Goal: Book appointment/travel/reservation

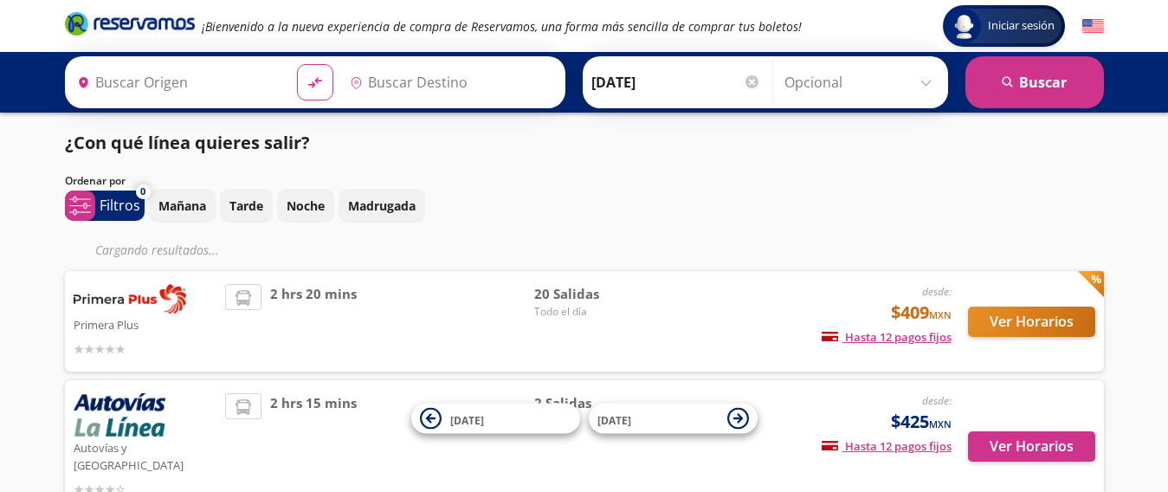
type input "[GEOGRAPHIC_DATA], [GEOGRAPHIC_DATA]"
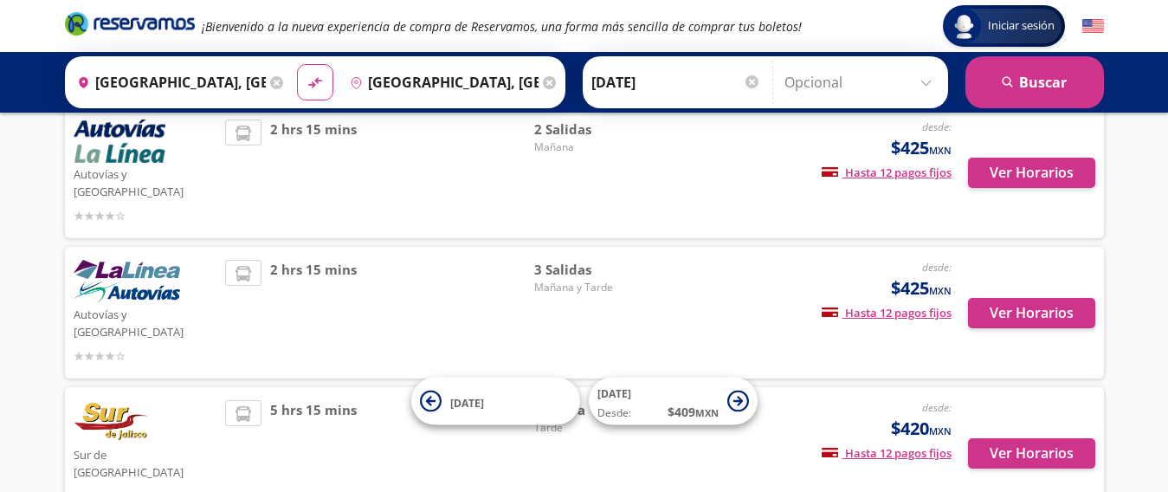
scroll to position [260, 0]
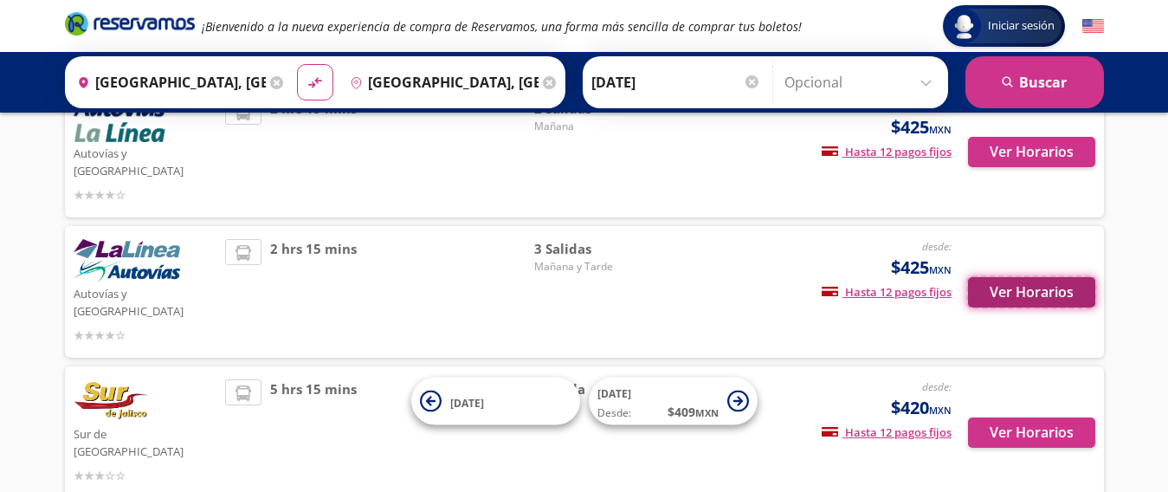
click at [1009, 277] on button "Ver Horarios" at bounding box center [1031, 292] width 127 height 30
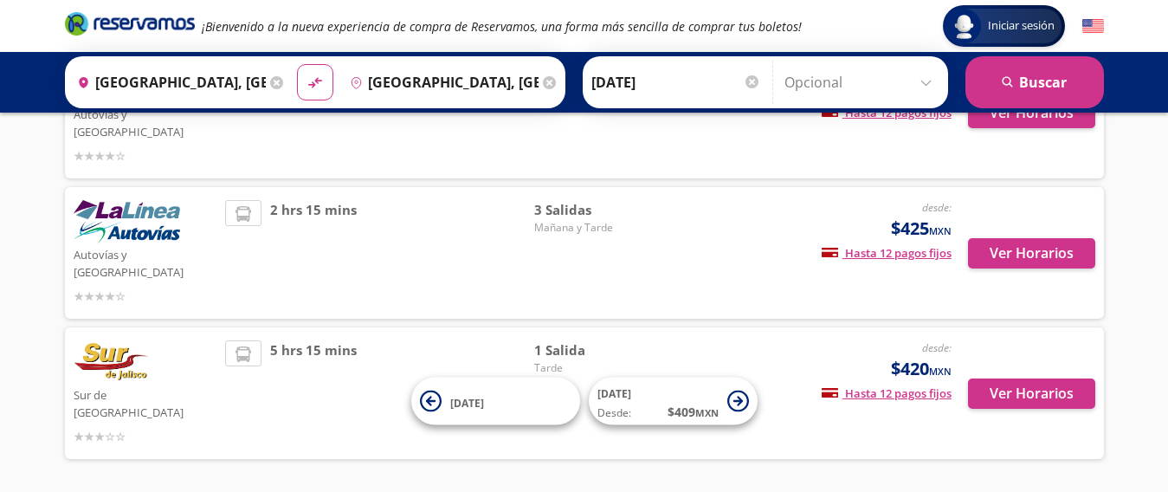
scroll to position [303, 0]
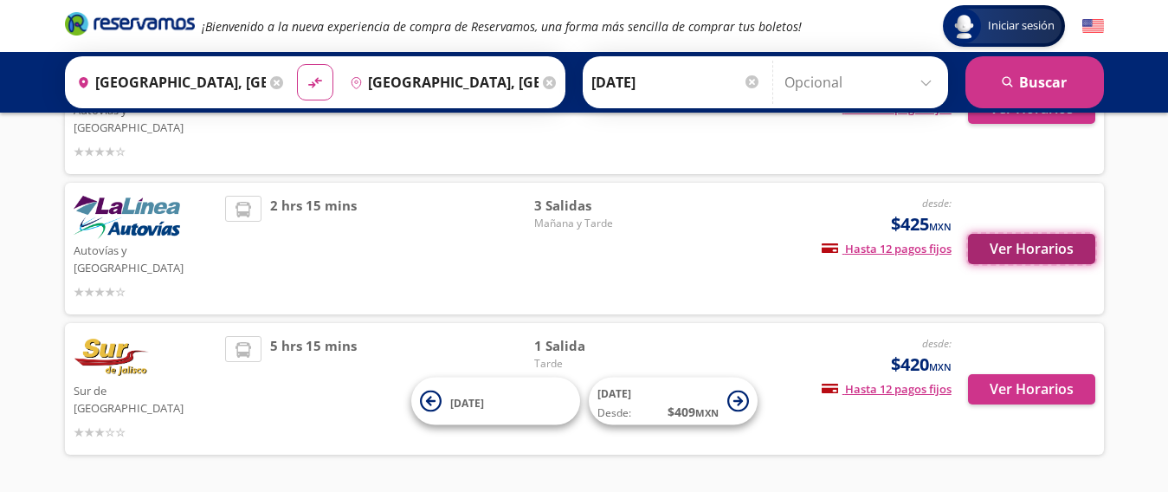
click at [1029, 234] on button "Ver Horarios" at bounding box center [1031, 249] width 127 height 30
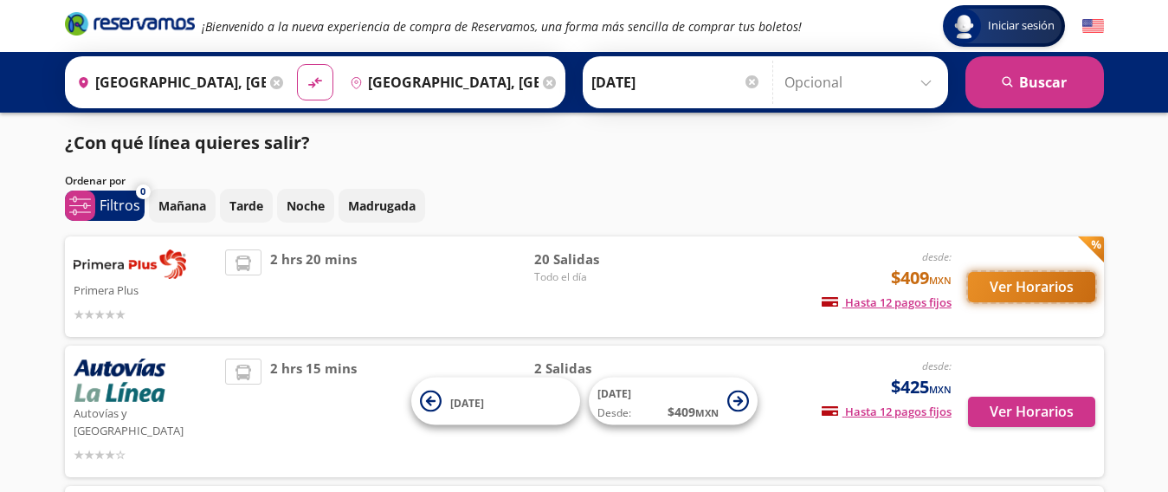
click at [1058, 277] on button "Ver Horarios" at bounding box center [1031, 287] width 127 height 30
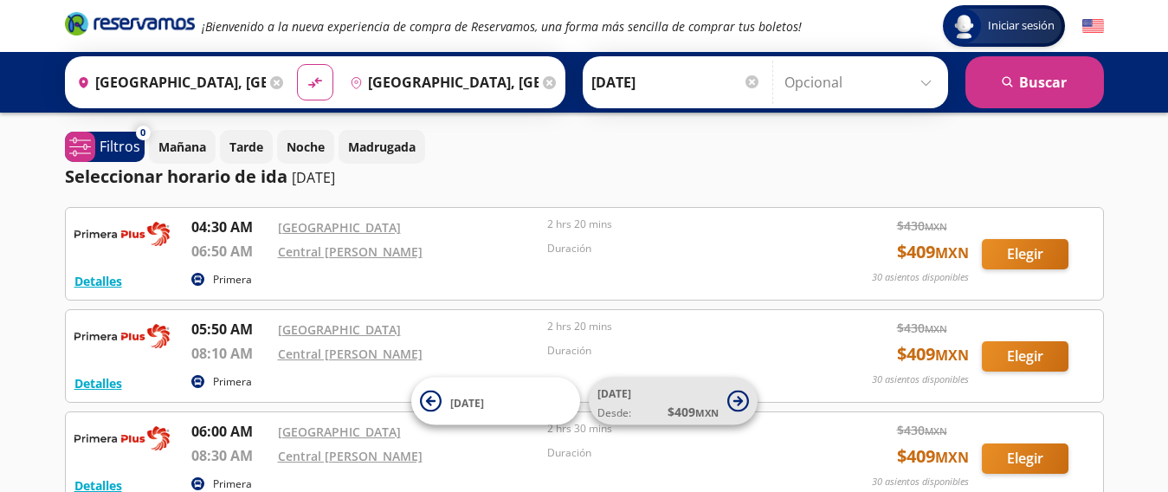
click at [703, 408] on small "MXN" at bounding box center [706, 412] width 23 height 13
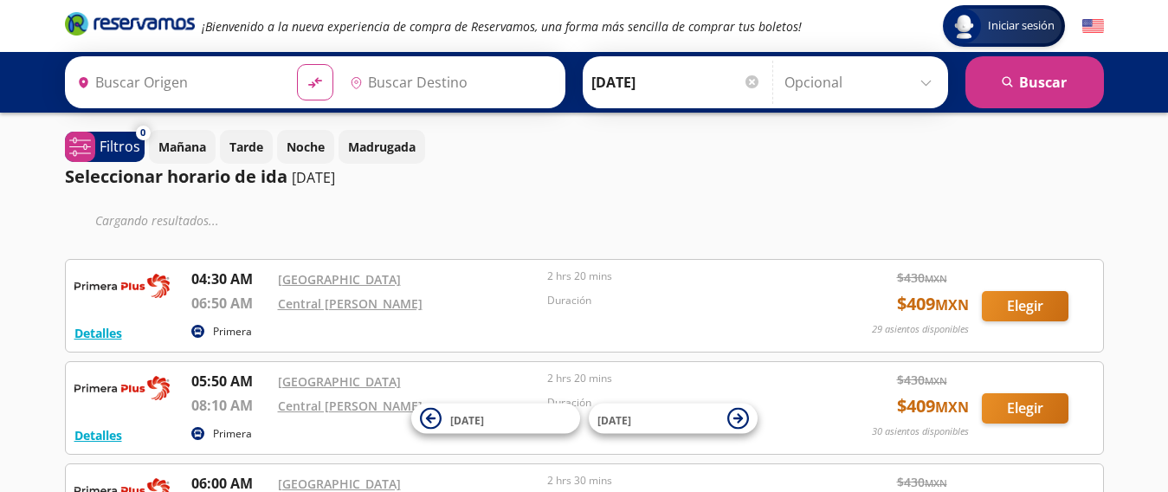
type input "[GEOGRAPHIC_DATA], [GEOGRAPHIC_DATA]"
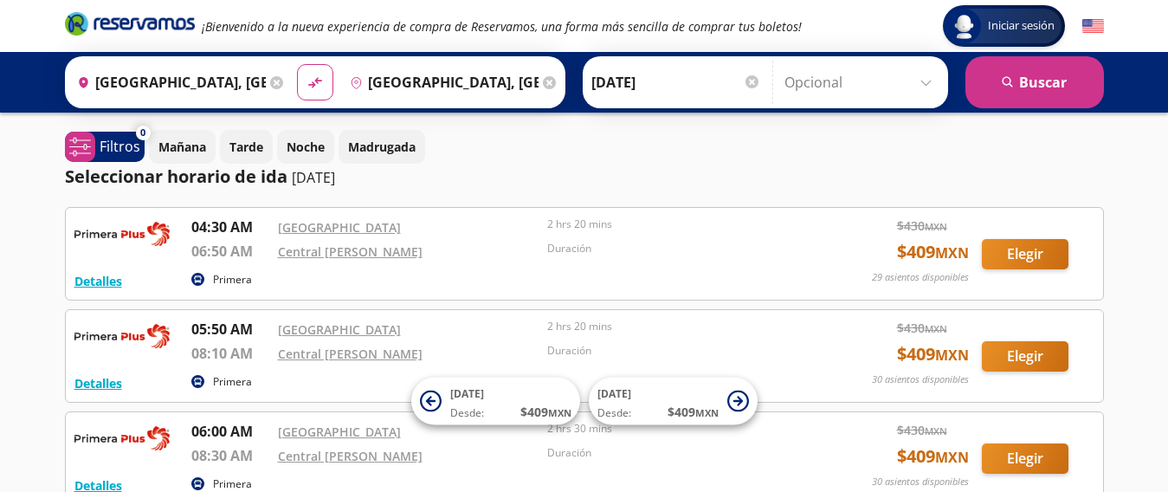
click at [438, 288] on div "Primera" at bounding box center [499, 280] width 617 height 21
